Goal: Task Accomplishment & Management: Use online tool/utility

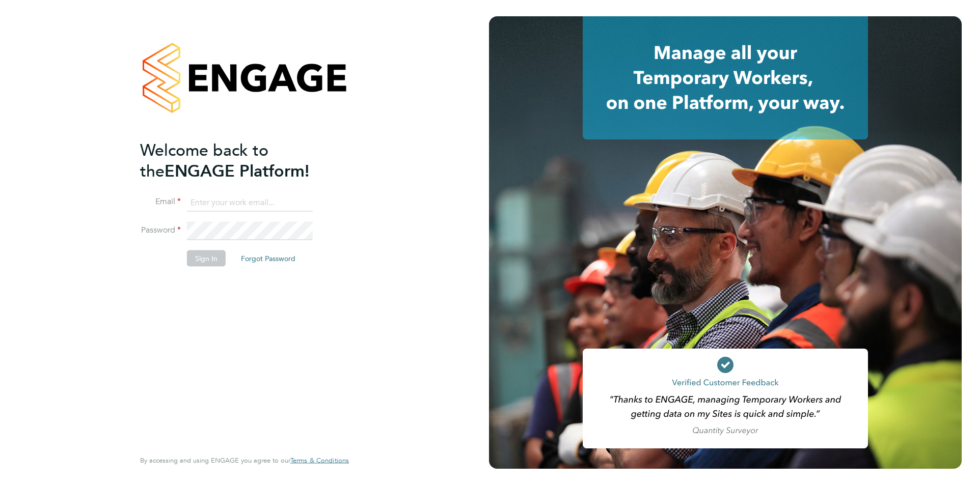
type input "oli.thomas@novaeducation.net"
click at [217, 254] on button "Sign In" at bounding box center [206, 259] width 39 height 16
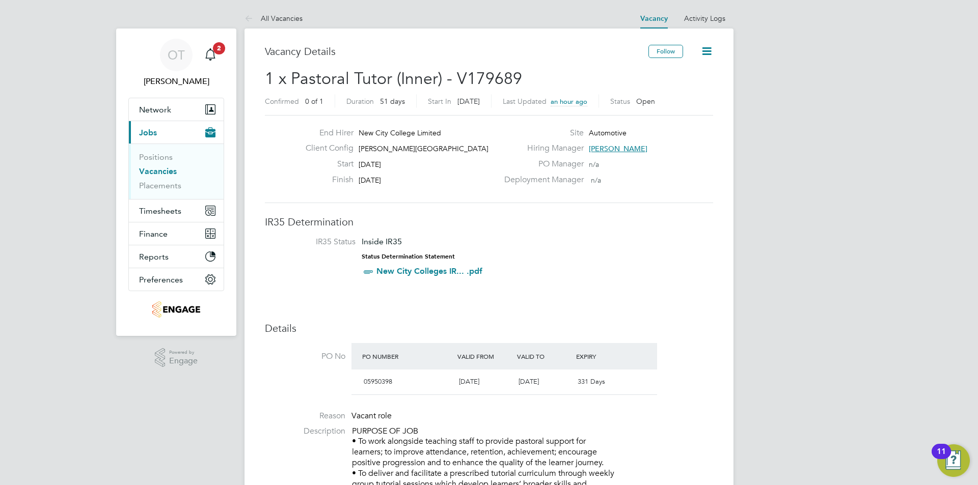
scroll to position [1, 0]
click at [171, 155] on link "Positions" at bounding box center [156, 156] width 34 height 10
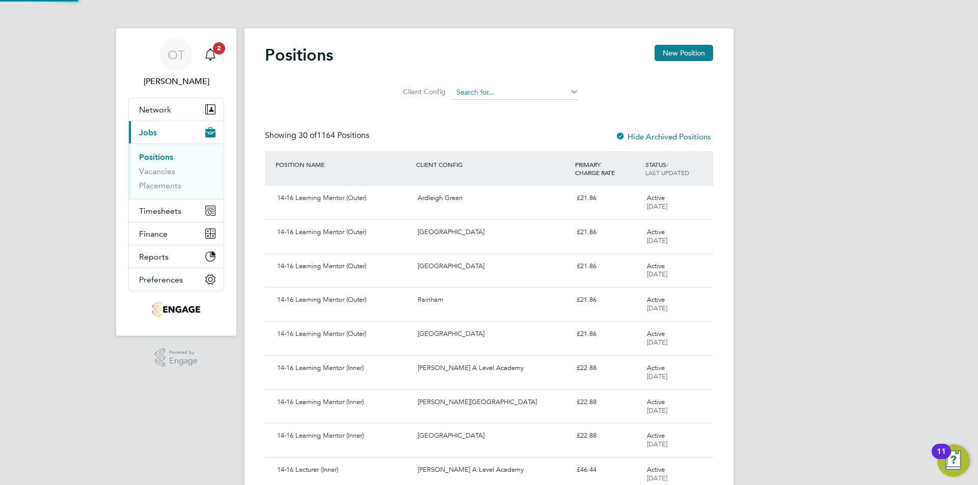
click at [471, 87] on input at bounding box center [516, 93] width 126 height 14
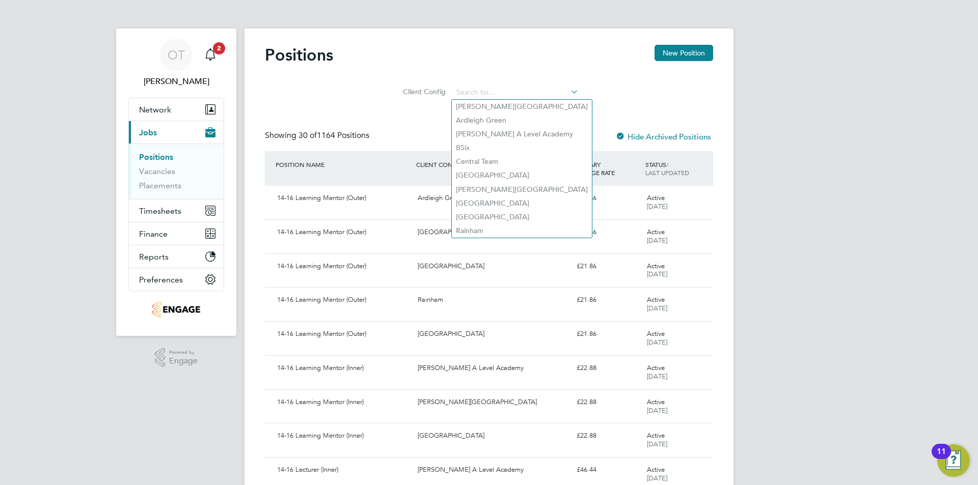
click at [500, 81] on li "Client Config" at bounding box center [489, 92] width 204 height 24
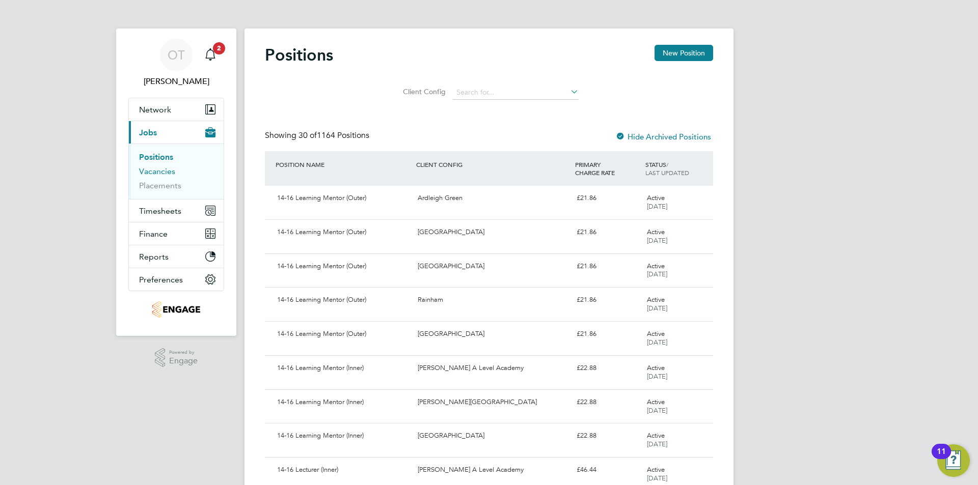
click at [172, 176] on link "Vacancies" at bounding box center [157, 172] width 36 height 10
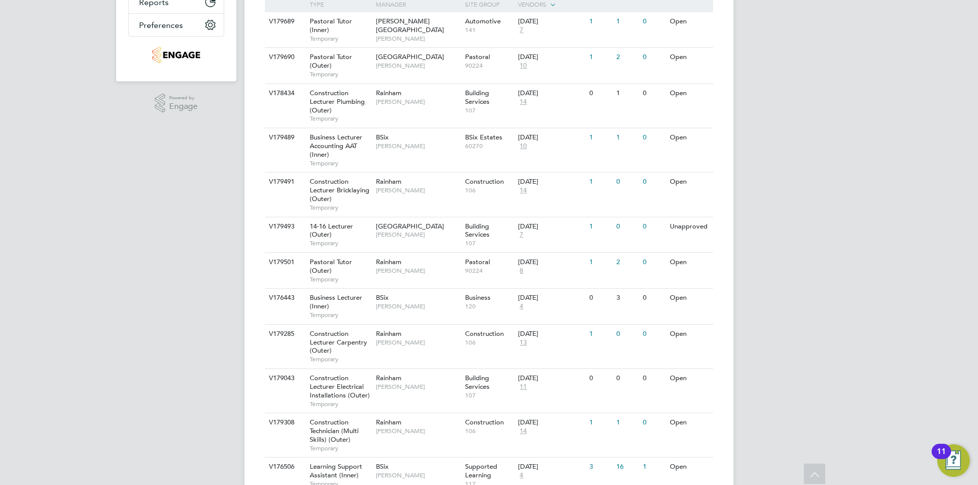
scroll to position [407, 0]
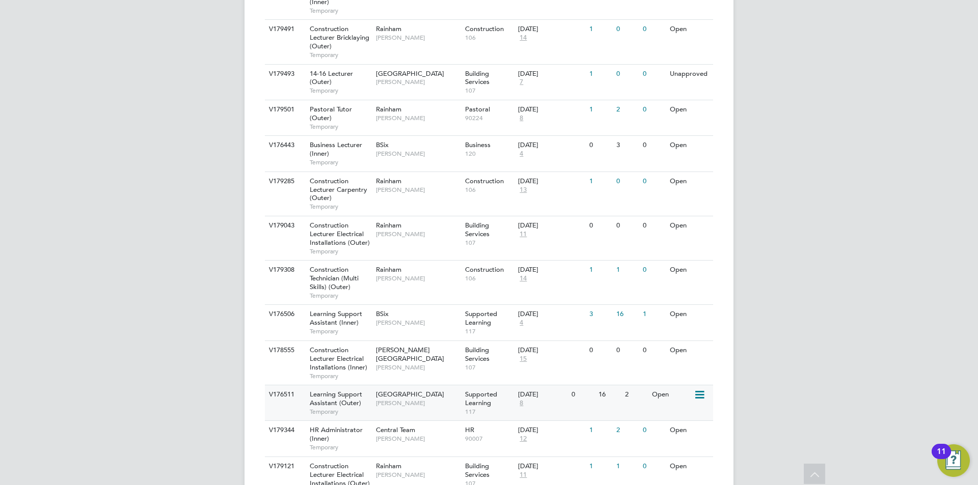
click at [394, 403] on span "Victoria Ticehurst" at bounding box center [418, 403] width 84 height 8
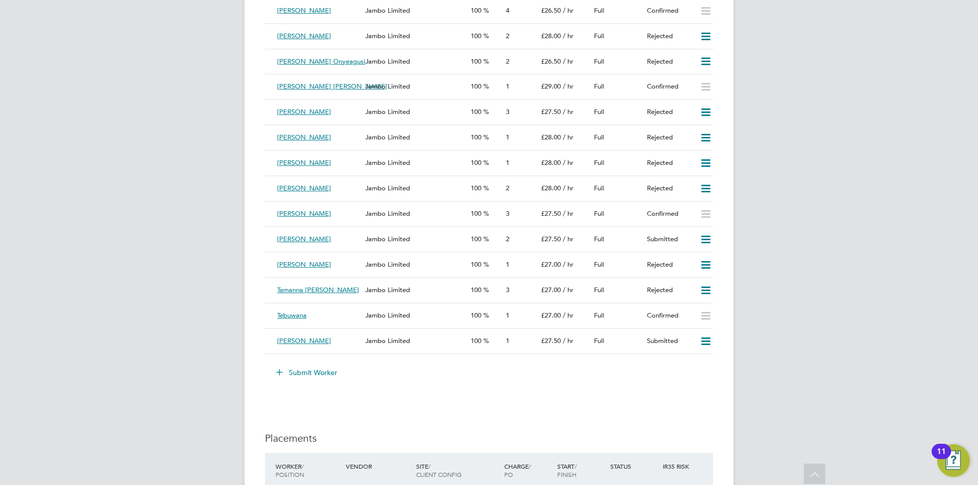
click at [313, 374] on button "Submit Worker" at bounding box center [307, 373] width 76 height 16
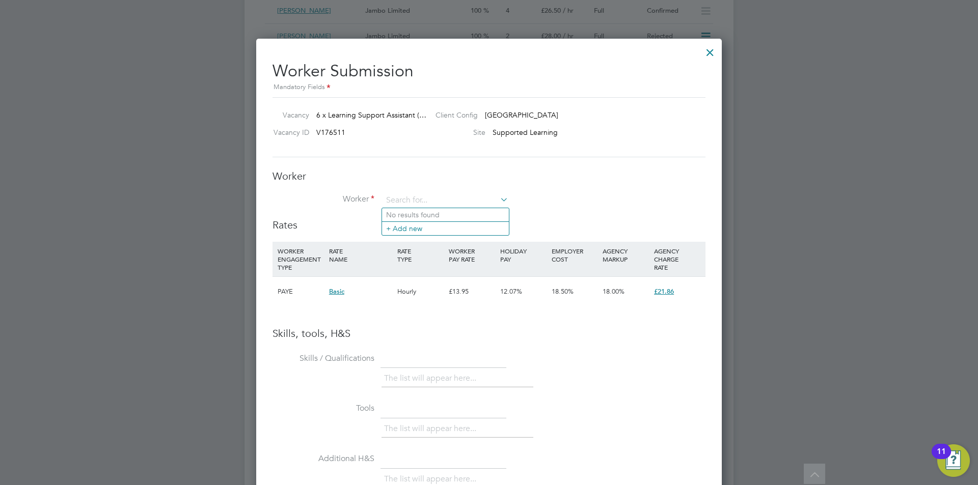
click at [710, 53] on div at bounding box center [710, 50] width 18 height 18
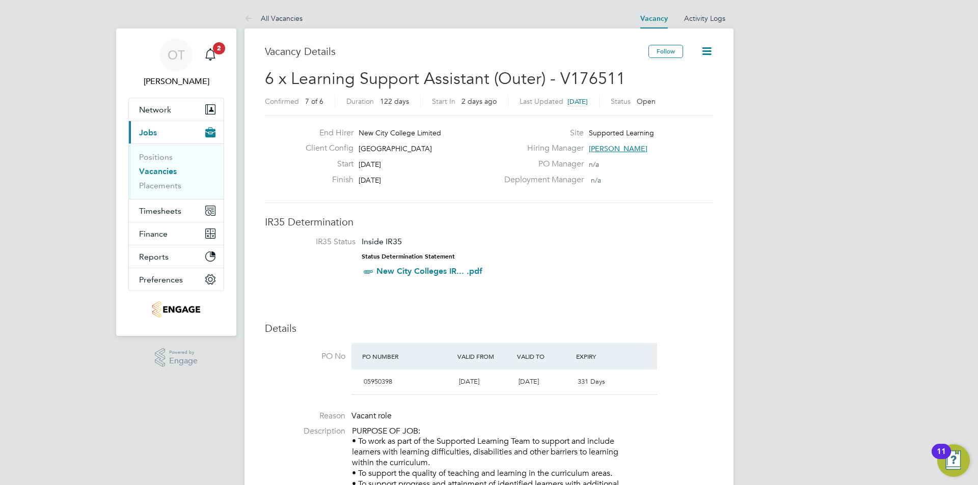
click at [149, 175] on link "Vacancies" at bounding box center [158, 172] width 38 height 10
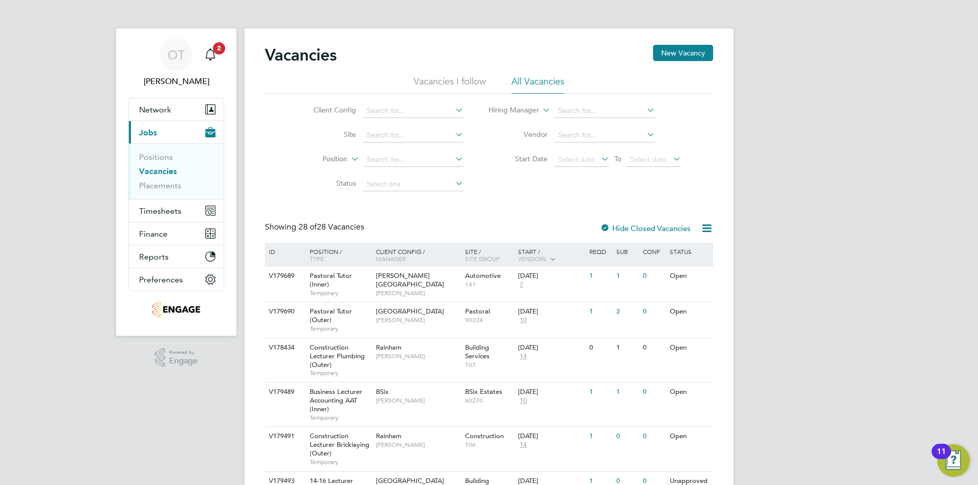
scroll to position [153, 0]
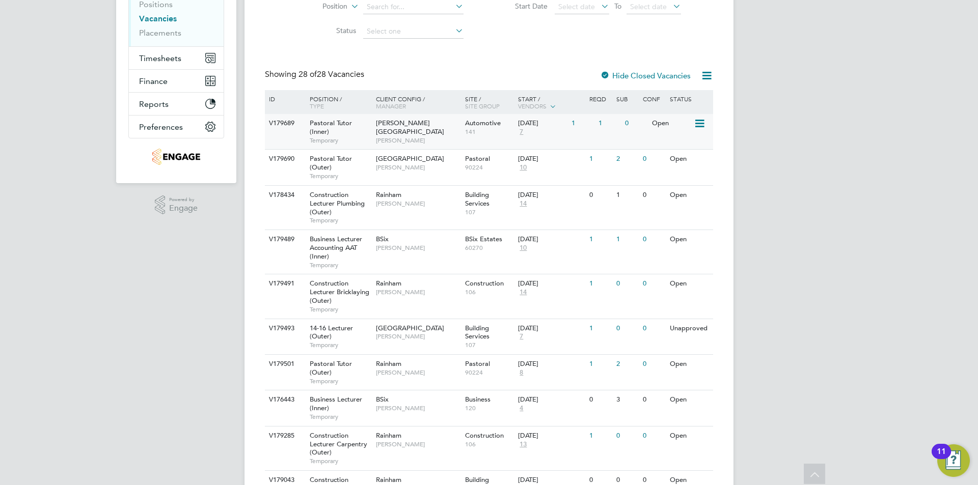
click at [401, 136] on span "[PERSON_NAME]" at bounding box center [418, 140] width 84 height 8
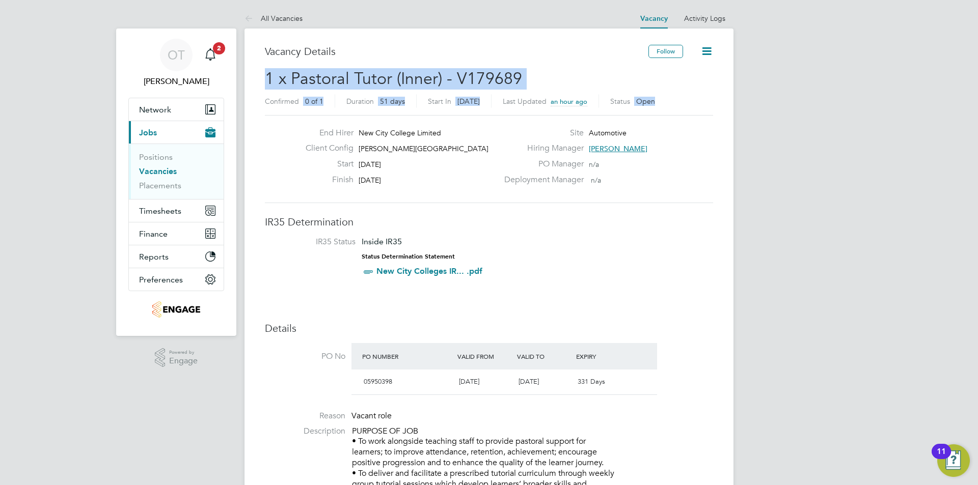
drag, startPoint x: 968, startPoint y: 47, endPoint x: 946, endPoint y: 100, distance: 57.1
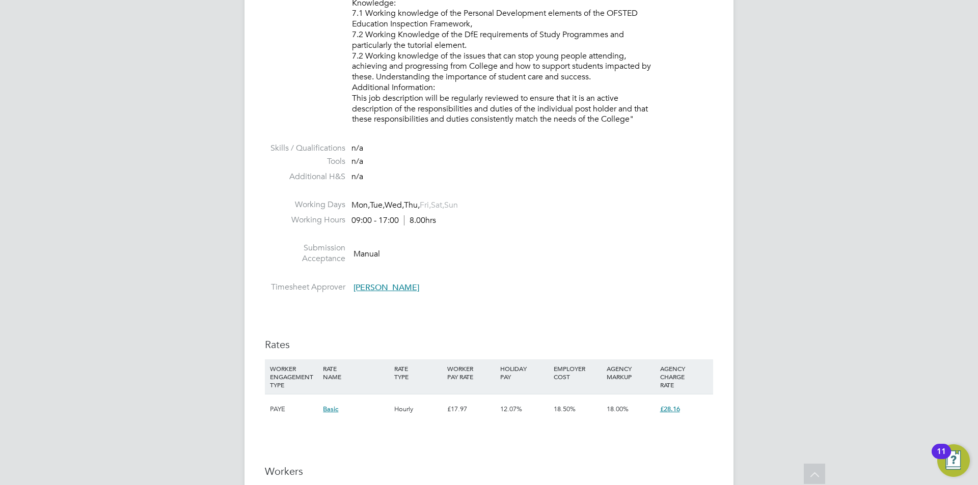
scroll to position [1630, 0]
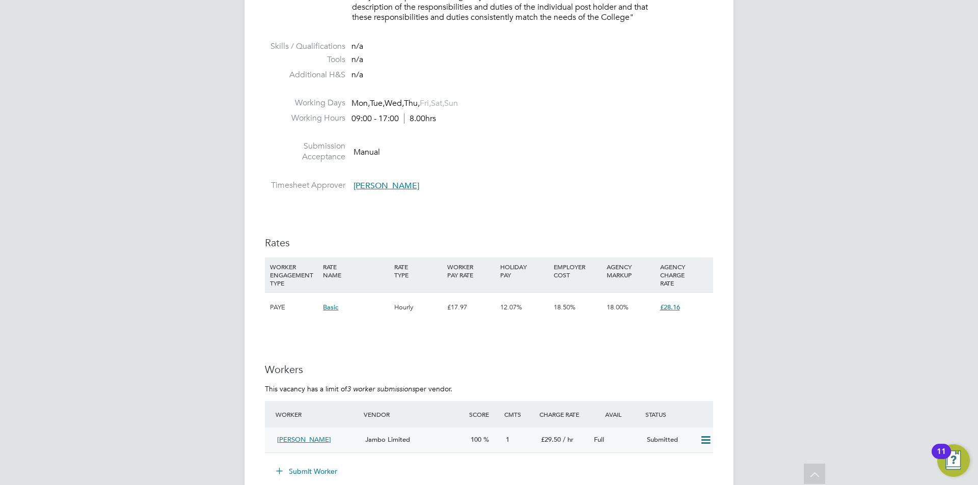
click at [302, 443] on span "[PERSON_NAME]" at bounding box center [304, 439] width 54 height 9
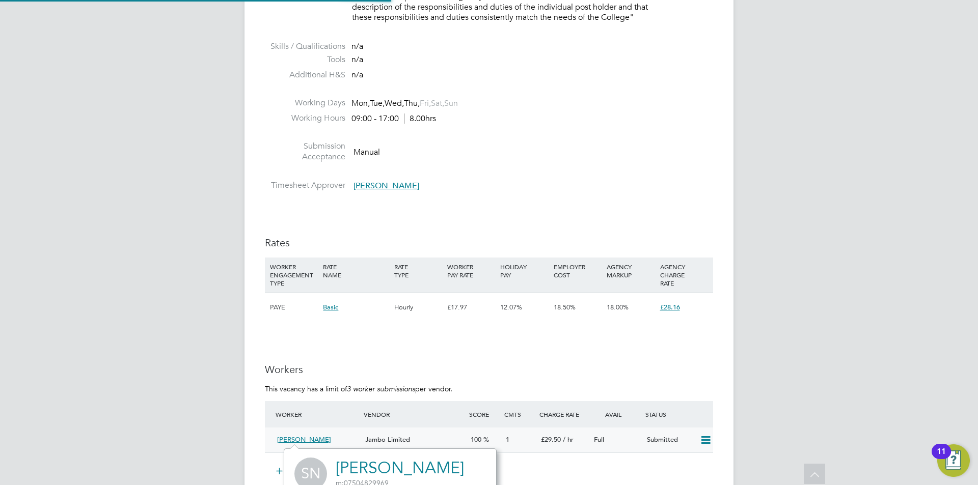
scroll to position [257, 213]
click at [707, 441] on icon at bounding box center [705, 440] width 13 height 8
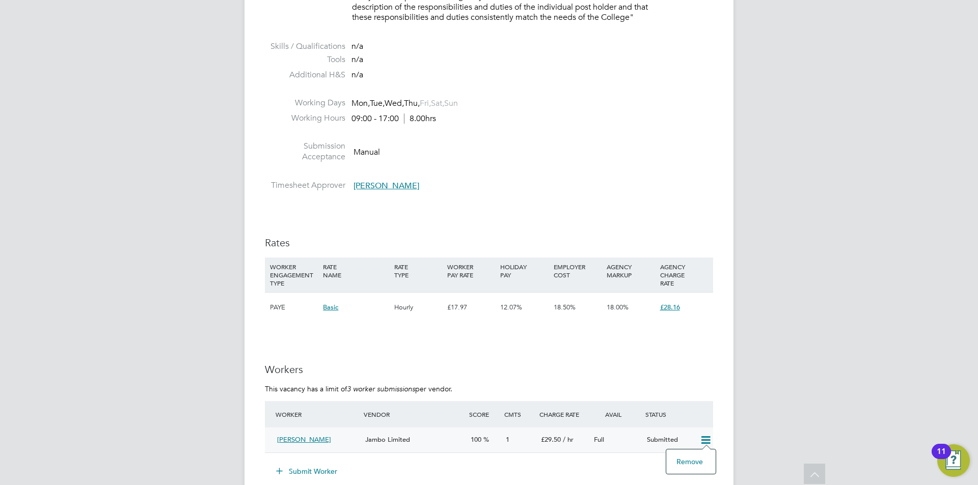
click at [450, 439] on div "Jambo Limited" at bounding box center [413, 440] width 105 height 17
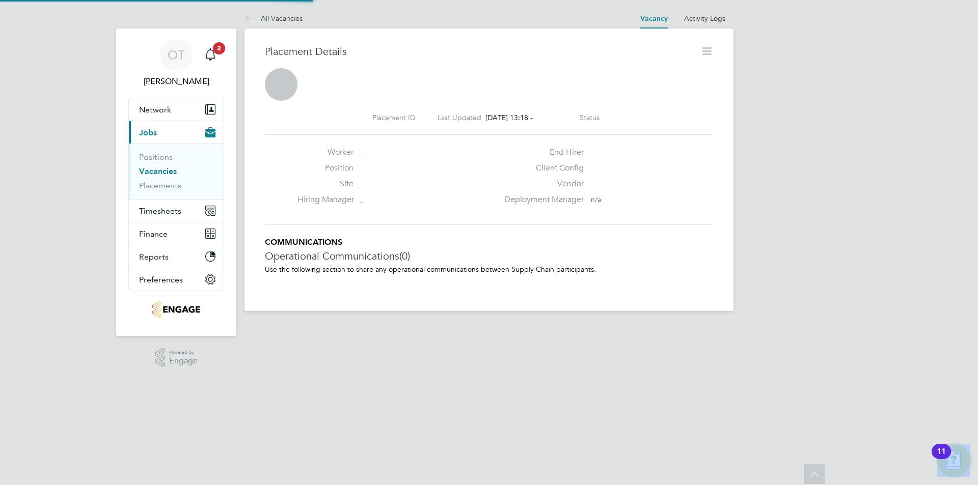
click at [450, 327] on html "OT [PERSON_NAME] Notifications 2 Applications: Network Team Members Businesses …" at bounding box center [489, 163] width 978 height 327
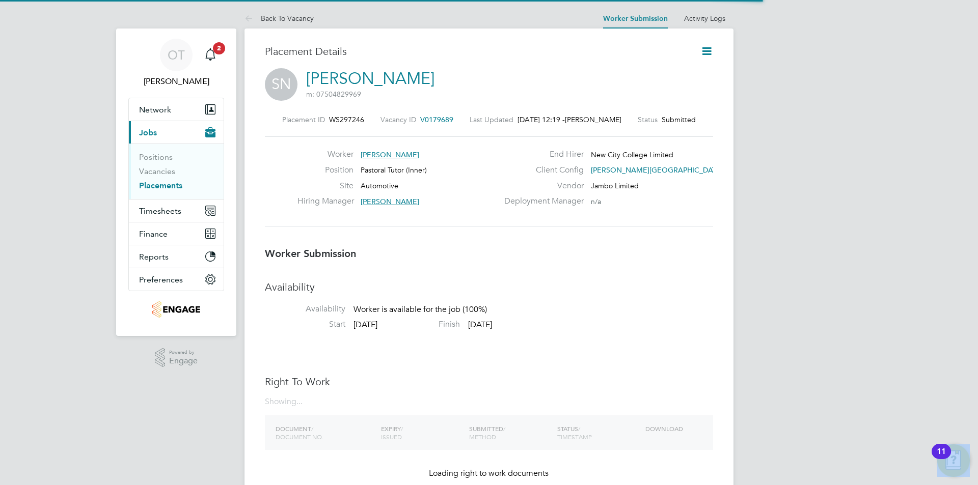
scroll to position [5, 5]
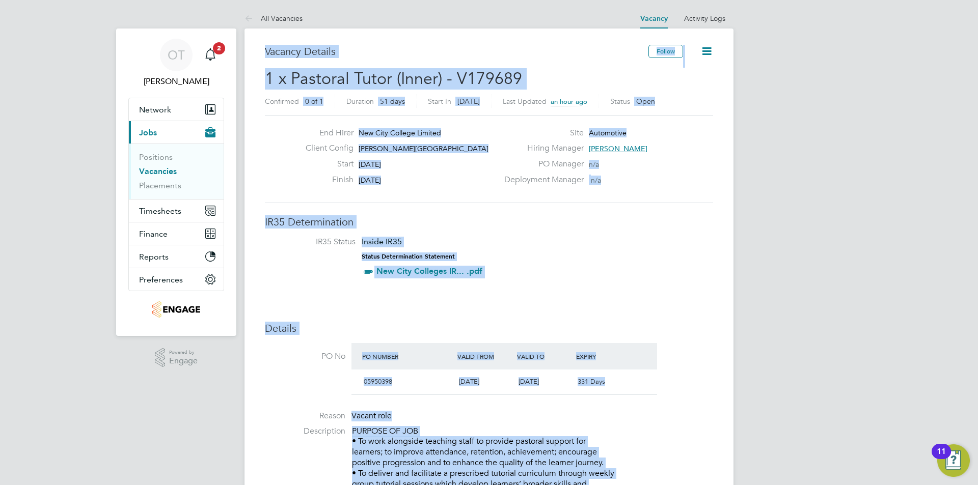
click at [547, 248] on li "IR35 Status Inside IR35 Status Determination Statement New City Colleges IR... …" at bounding box center [489, 259] width 428 height 44
